Goal: Find specific fact

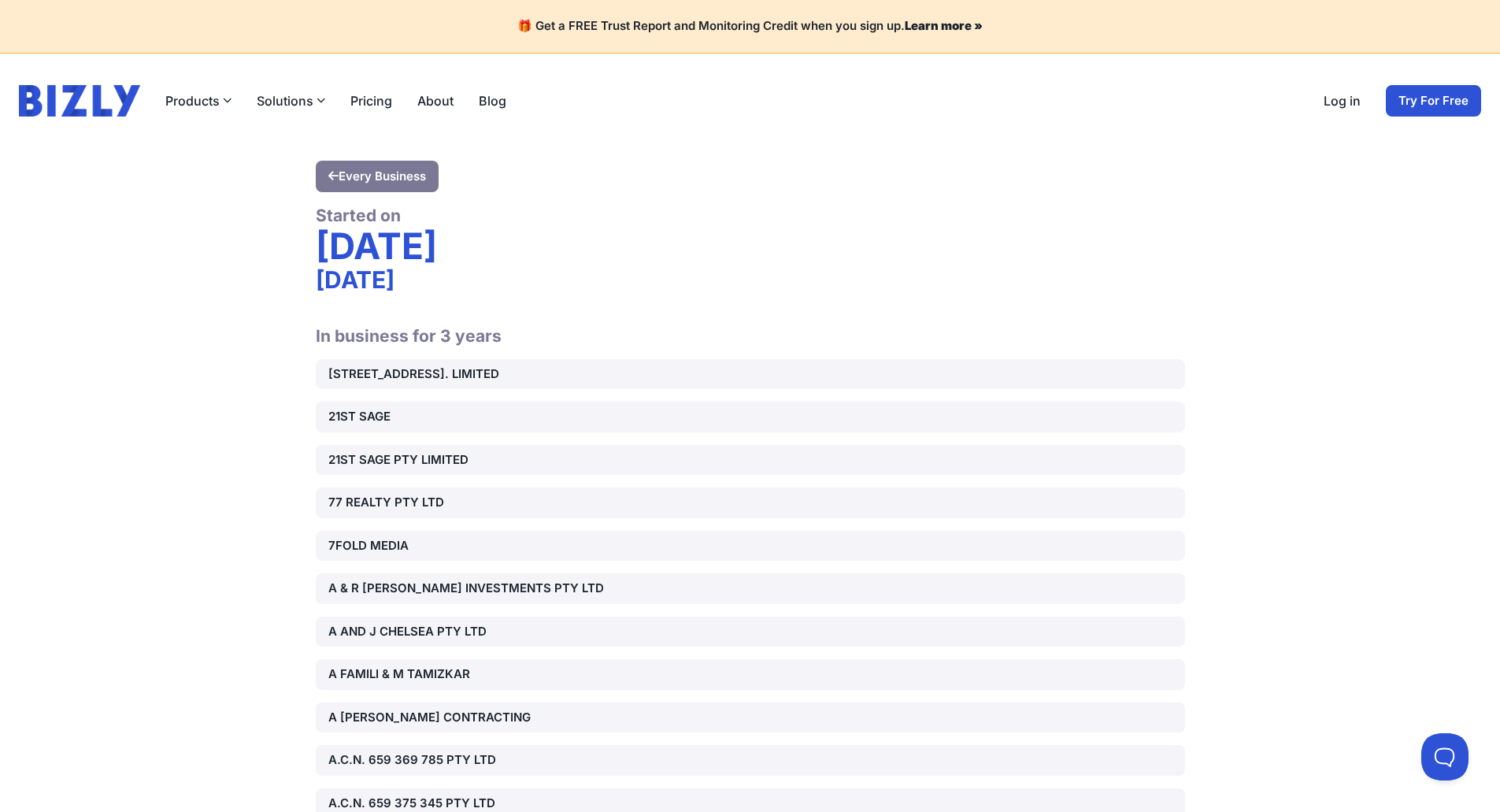
click at [647, 216] on div "Started on" at bounding box center [750, 215] width 869 height 21
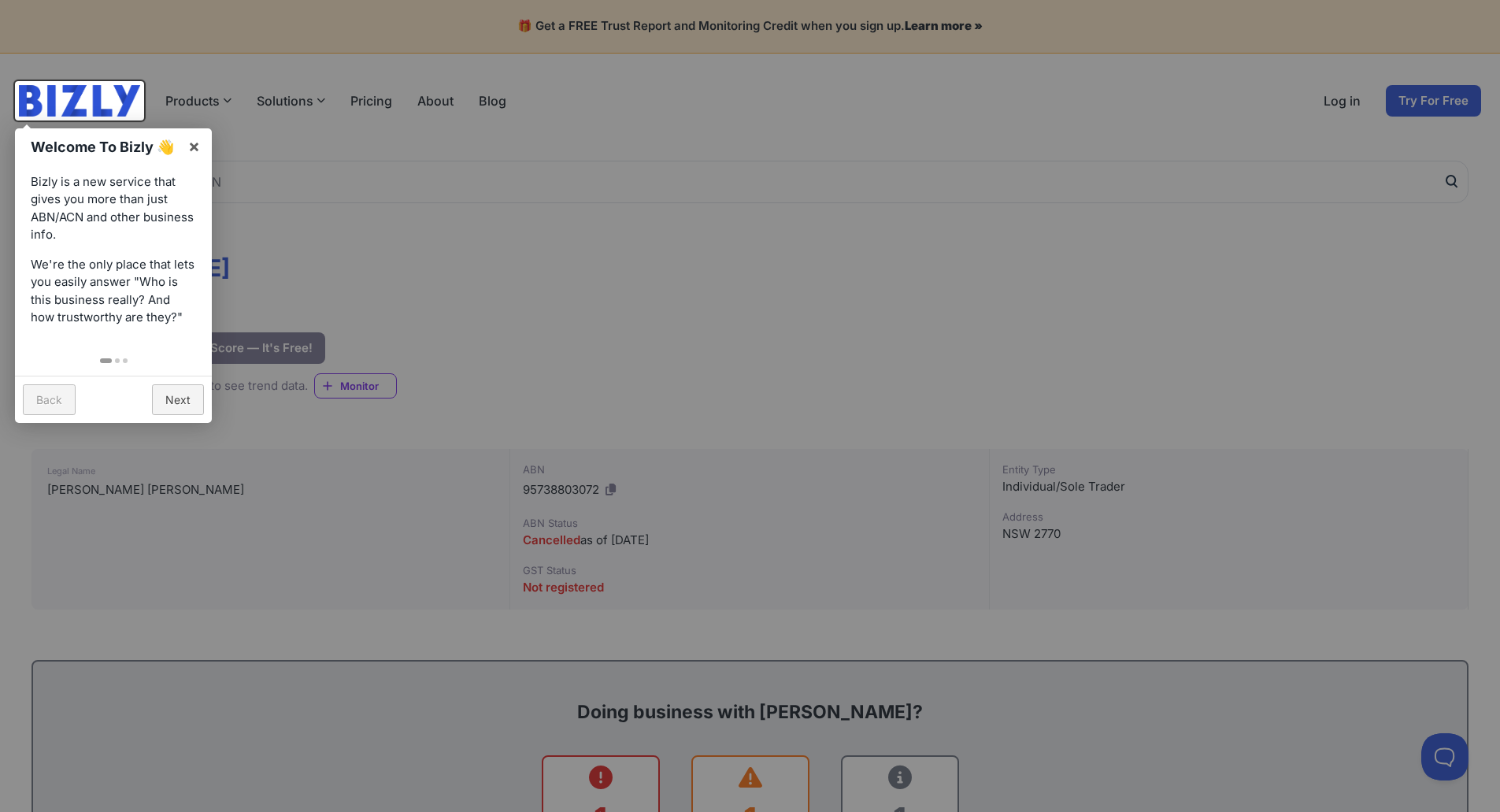
click at [646, 274] on div at bounding box center [750, 406] width 1500 height 812
